Goal: Obtain resource: Obtain resource

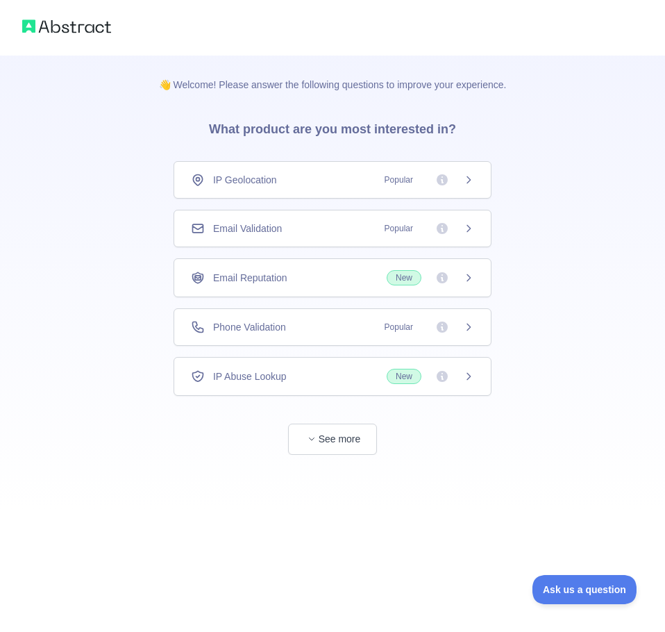
click at [476, 182] on div "IP Geolocation Popular" at bounding box center [333, 179] width 318 height 37
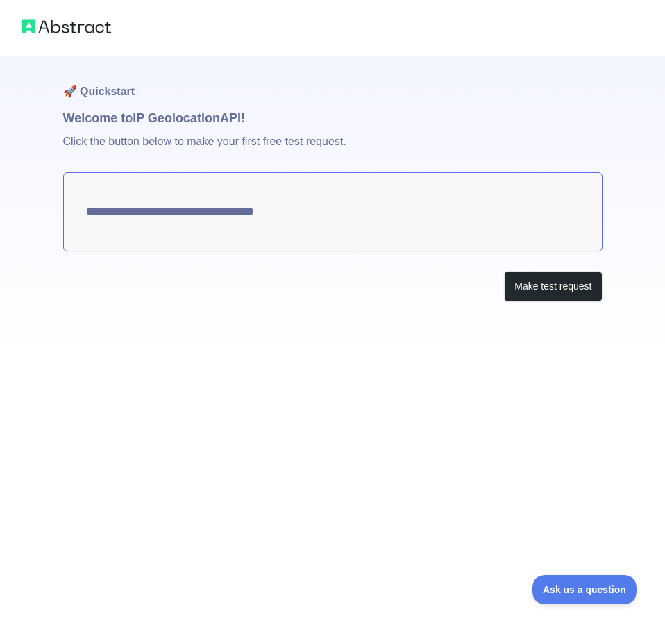
type textarea "**********"
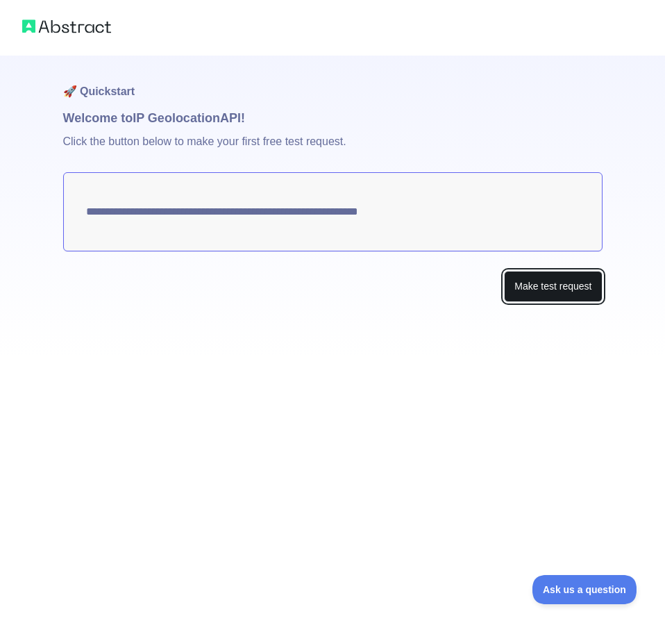
click at [534, 292] on button "Make test request" at bounding box center [553, 286] width 98 height 31
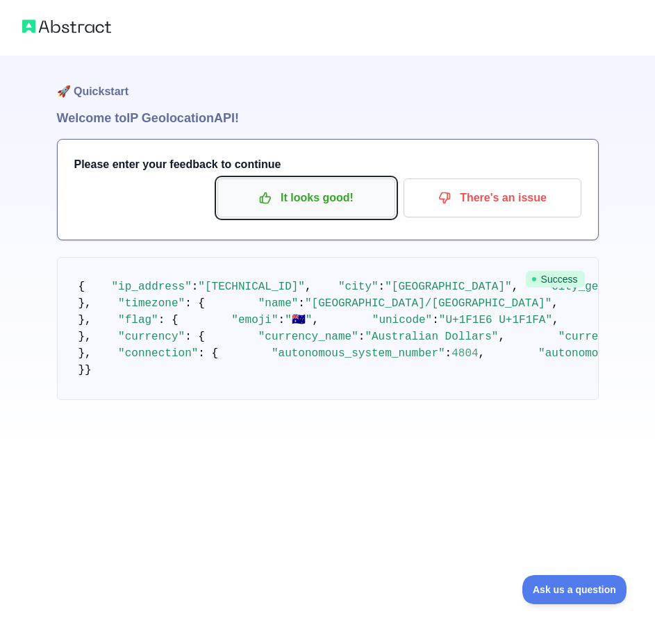
click at [258, 194] on p "It looks good!" at bounding box center [306, 198] width 157 height 24
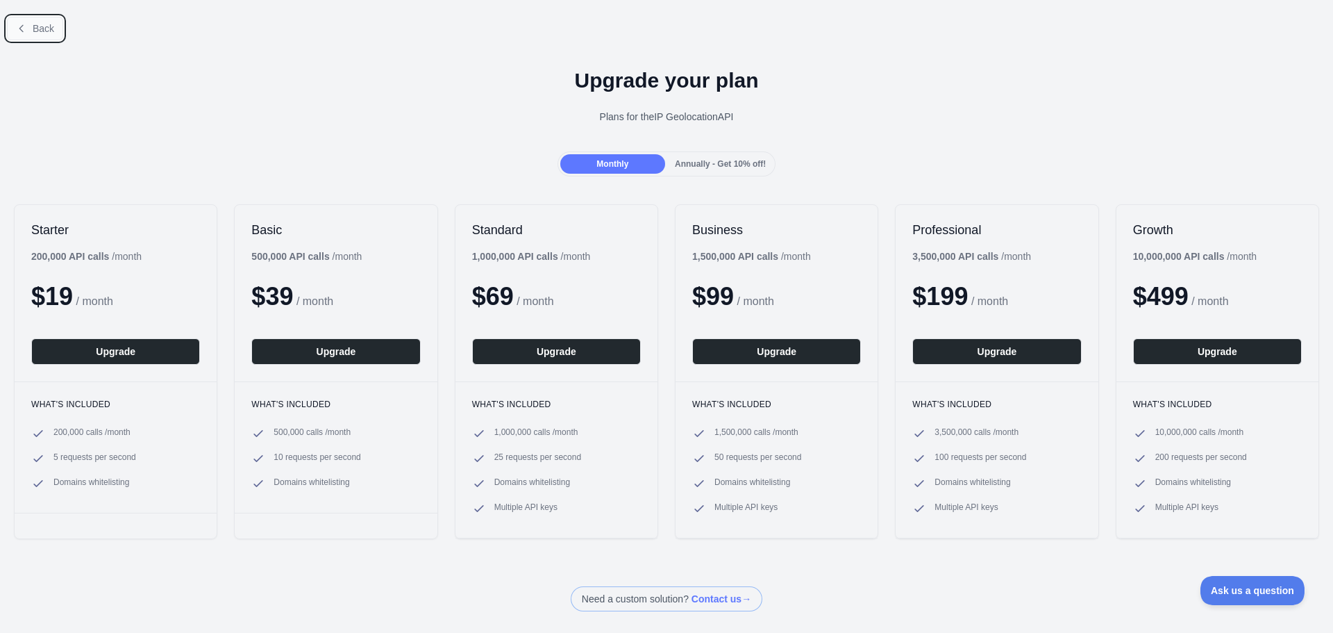
click at [33, 26] on span "Back" at bounding box center [44, 28] width 22 height 11
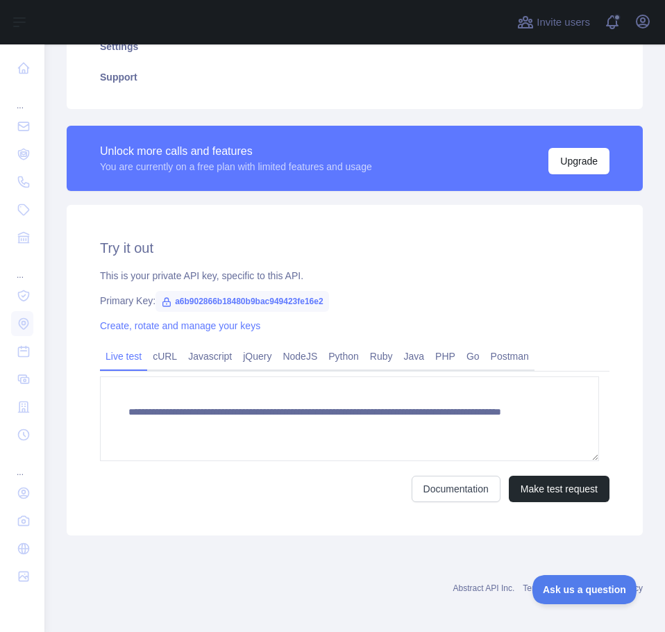
scroll to position [292, 0]
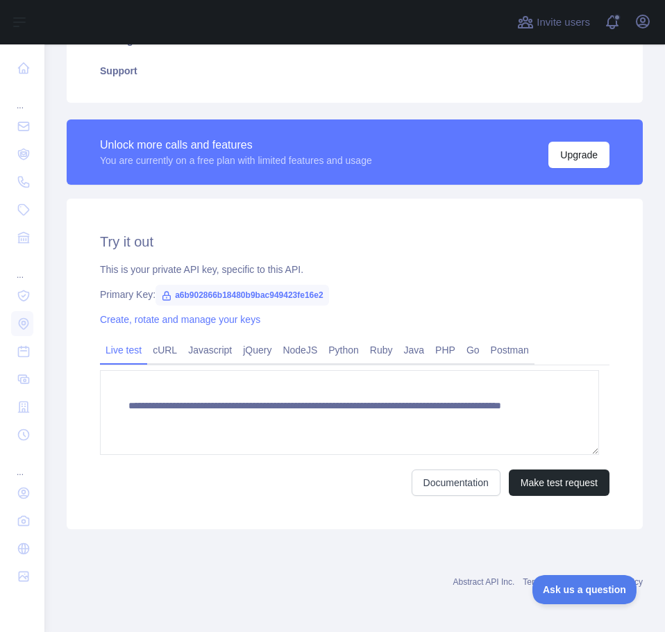
click at [174, 295] on span "a6b902866b18480b9bac949423fe16e2" at bounding box center [243, 295] width 174 height 21
drag, startPoint x: 170, startPoint y: 295, endPoint x: 350, endPoint y: 295, distance: 179.8
click at [350, 295] on div "Primary Key: a6b902866b18480b9bac949423fe16e2" at bounding box center [355, 294] width 510 height 14
copy span "a6b902866b18480b9bac949423fe16e2"
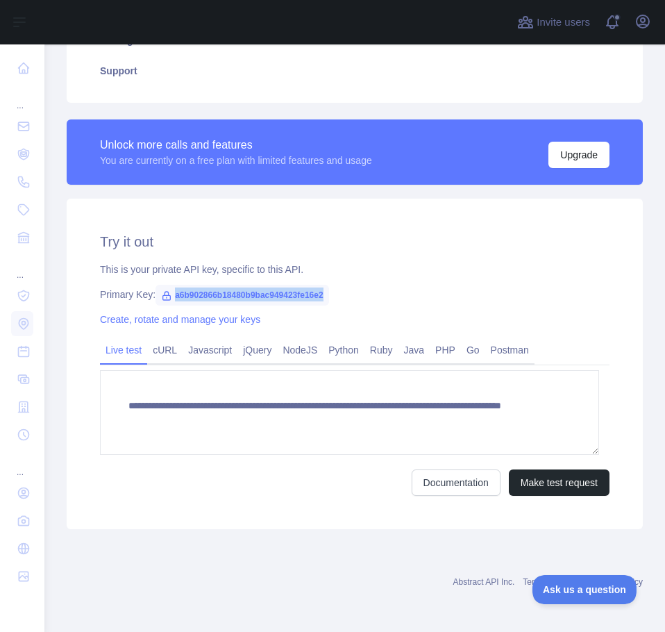
copy span "a6b902866b18480b9bac949423fe16e2"
